Goal: Information Seeking & Learning: Learn about a topic

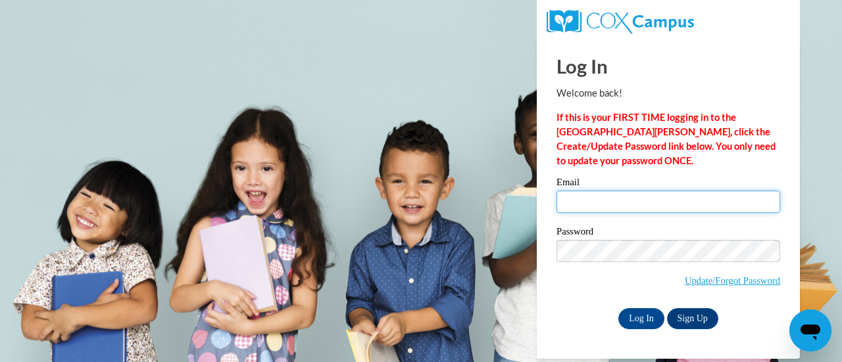
click at [657, 201] on input "Email" at bounding box center [668, 202] width 224 height 22
type input "[EMAIL_ADDRESS][DOMAIN_NAME]"
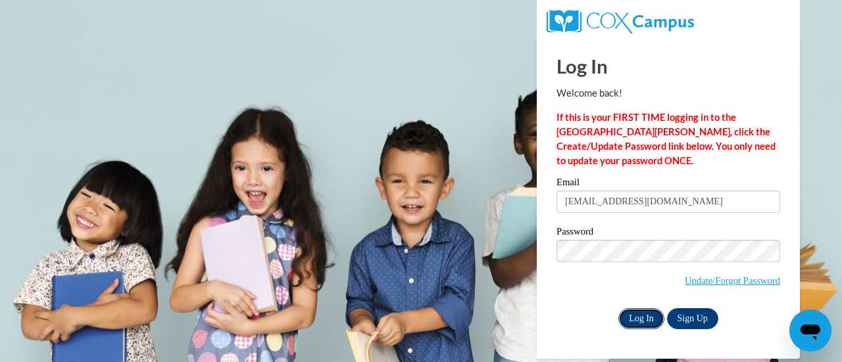
click at [640, 320] on input "Log In" at bounding box center [641, 318] width 46 height 21
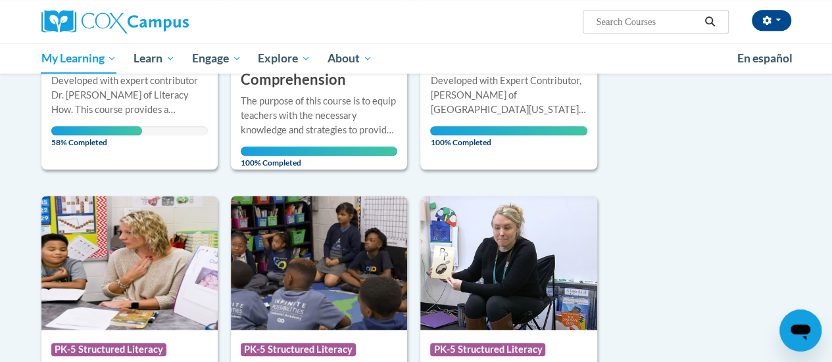
scroll to position [403, 0]
click at [683, 266] on div "Sort Date Enrolled Title (A-Z) «« « 1-9 » »» 9 Activities CEUs Course Category:…" at bounding box center [417, 362] width 770 height 1135
click at [127, 100] on div "Developed with expert contributor Dr. Margie Gillis of Literacy How. This cours…" at bounding box center [129, 95] width 157 height 43
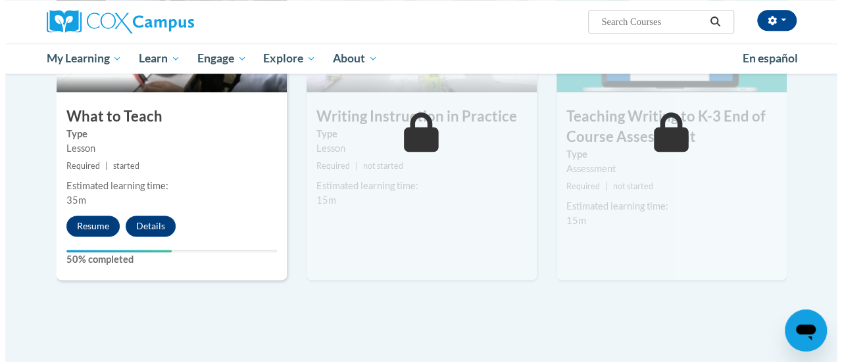
scroll to position [747, 0]
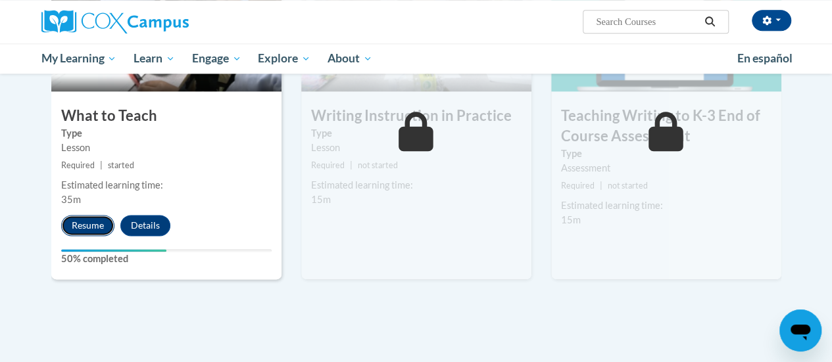
click at [88, 221] on button "Resume" at bounding box center [87, 225] width 53 height 21
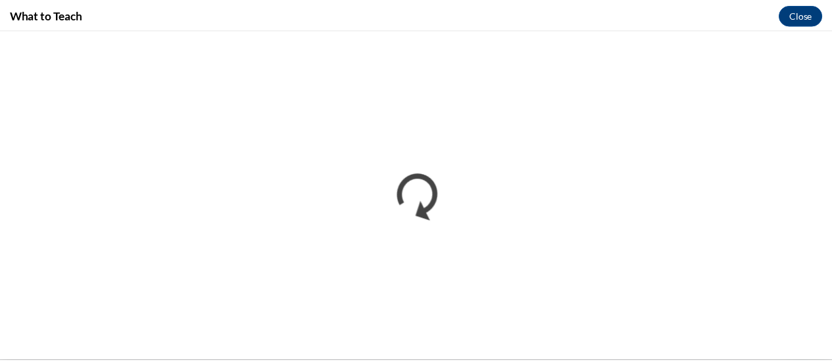
scroll to position [0, 0]
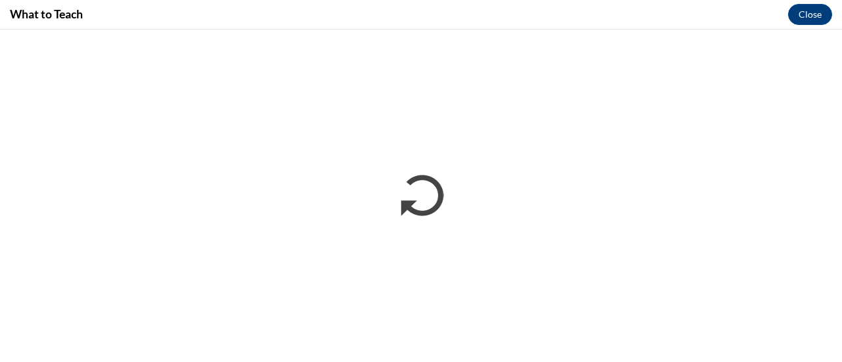
click at [457, 15] on div "What to Teach Close" at bounding box center [421, 15] width 842 height 30
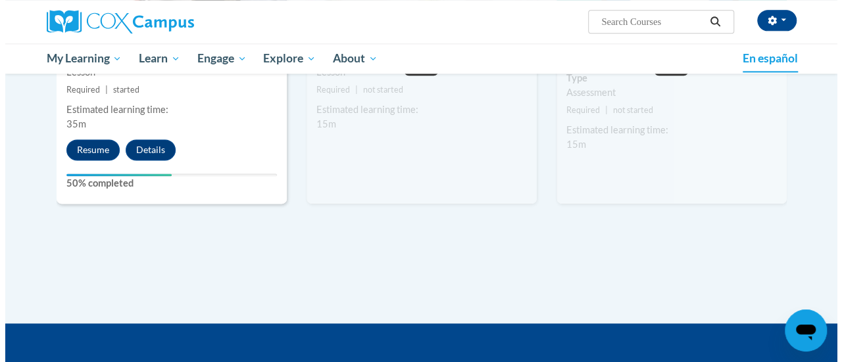
scroll to position [826, 0]
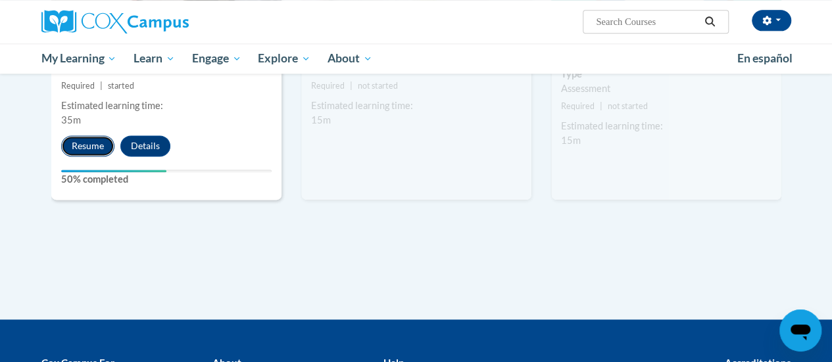
click at [97, 147] on button "Resume" at bounding box center [87, 146] width 53 height 21
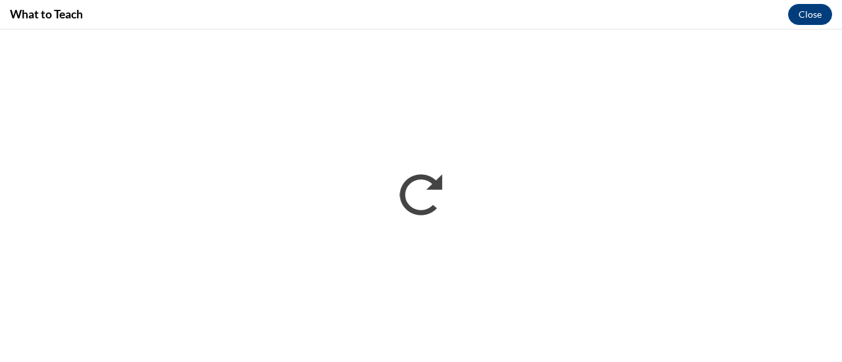
scroll to position [0, 0]
